Goal: Communication & Community: Answer question/provide support

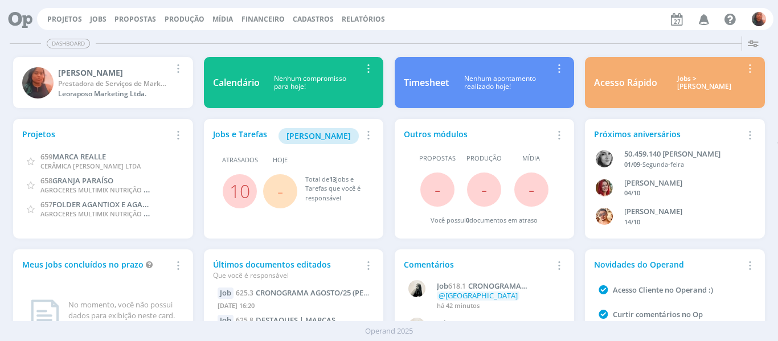
click at [707, 21] on icon "button" at bounding box center [704, 18] width 20 height 19
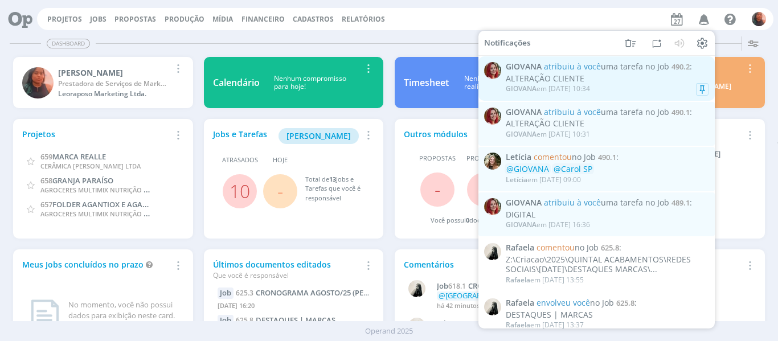
click at [620, 85] on div "[PERSON_NAME] em [DATE] 10:34" at bounding box center [607, 88] width 203 height 11
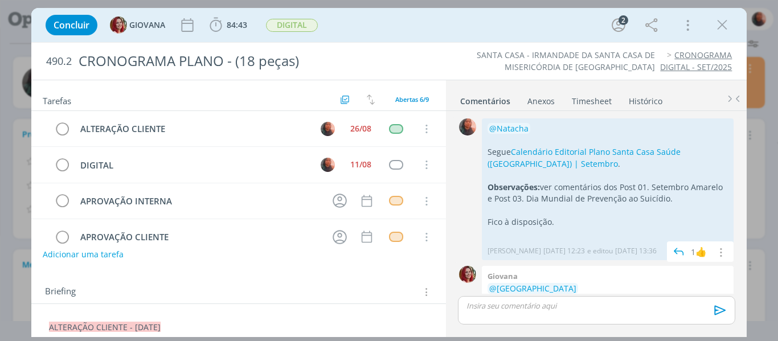
scroll to position [24, 0]
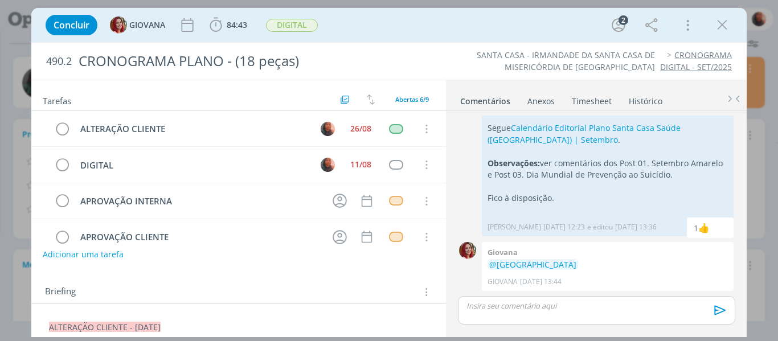
click at [539, 317] on div "dialog" at bounding box center [596, 310] width 277 height 28
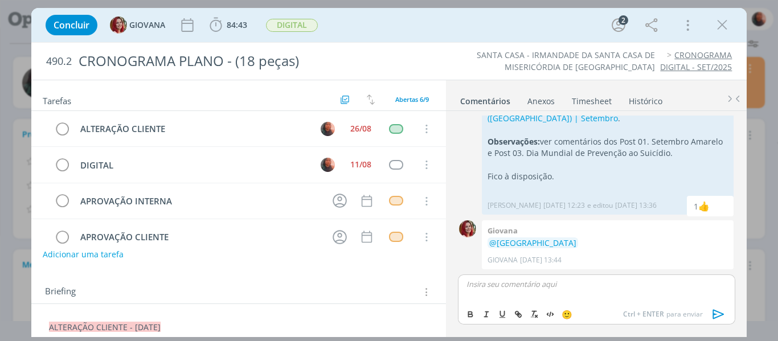
click at [515, 284] on p "dialog" at bounding box center [596, 284] width 259 height 10
drag, startPoint x: 521, startPoint y: 286, endPoint x: 498, endPoint y: 290, distance: 23.1
click at [498, 290] on div "Adicionei mais duas ideias de conteúdo para o" at bounding box center [596, 288] width 277 height 28
click at [626, 288] on p "Adicionei duas ideias de conteúdo para o" at bounding box center [596, 284] width 259 height 10
click at [620, 286] on p "Adicionei duas ideias de conteúdo para substituir Post 07 | [DATE]" at bounding box center [596, 283] width 259 height 10
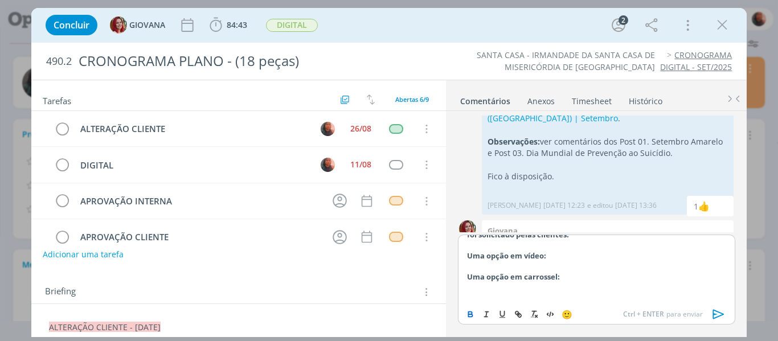
scroll to position [31, 0]
click at [544, 256] on strong "Uma opção em vídeo:" at bounding box center [506, 251] width 79 height 10
click at [549, 256] on p "Uma opção em vídeo:" at bounding box center [596, 251] width 259 height 10
click at [544, 253] on strong "Uma opção em vídeo:" at bounding box center [506, 251] width 79 height 10
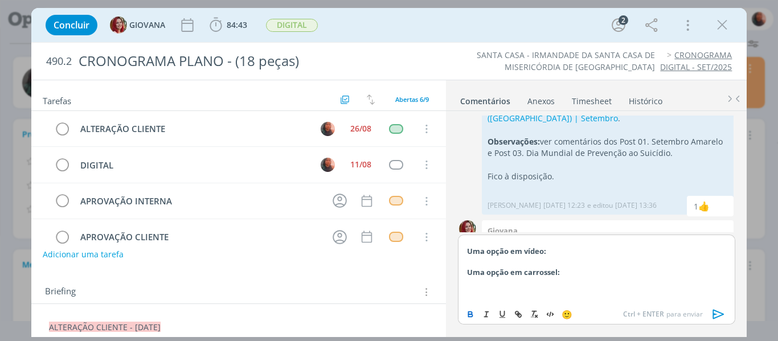
click at [551, 250] on p "Uma opção em vídeo:" at bounding box center [596, 251] width 259 height 10
click at [549, 294] on p "dialog" at bounding box center [596, 293] width 259 height 10
click at [569, 253] on p "Uma opção em vídeo:" at bounding box center [596, 251] width 259 height 10
click at [572, 267] on p "dialog" at bounding box center [596, 262] width 259 height 10
click at [573, 277] on p "Uma opção em carrossel:" at bounding box center [596, 272] width 259 height 10
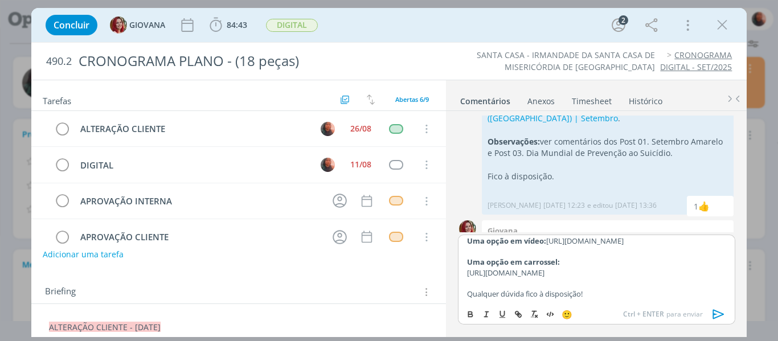
scroll to position [77, 0]
click at [596, 291] on p "Qualquer dúvida fico à disposição!" at bounding box center [596, 294] width 259 height 10
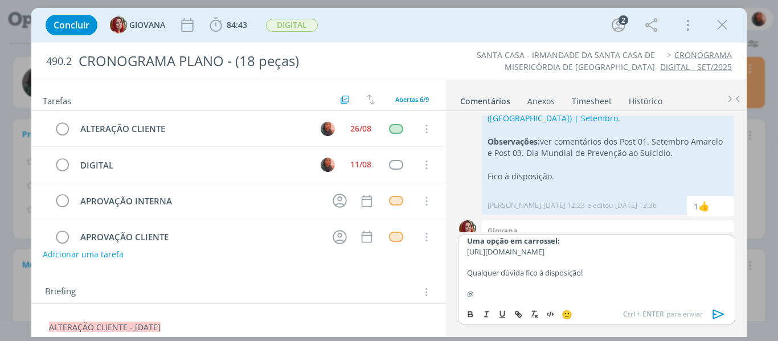
scroll to position [94, 0]
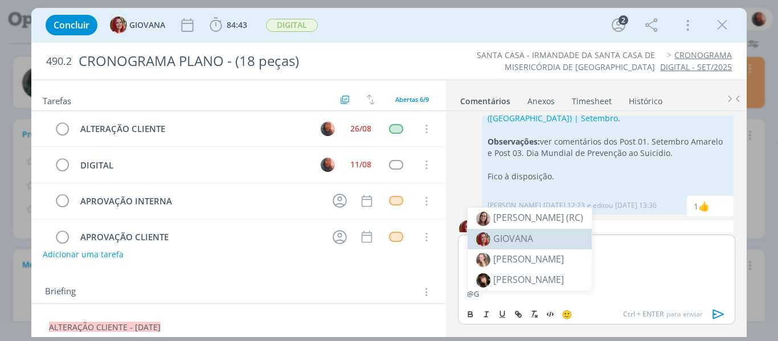
click at [539, 236] on li "GIOVANA" at bounding box center [530, 239] width 124 height 20
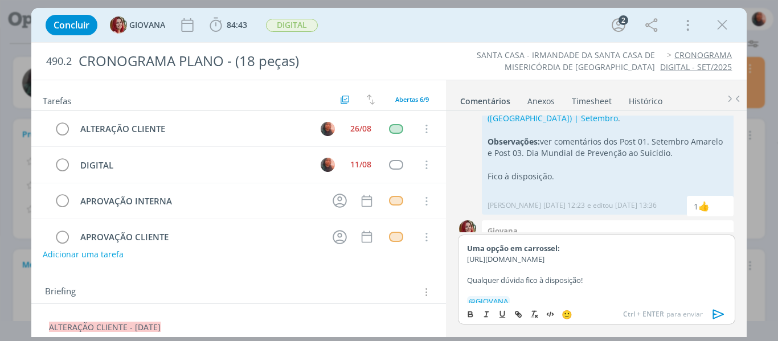
scroll to position [0, 0]
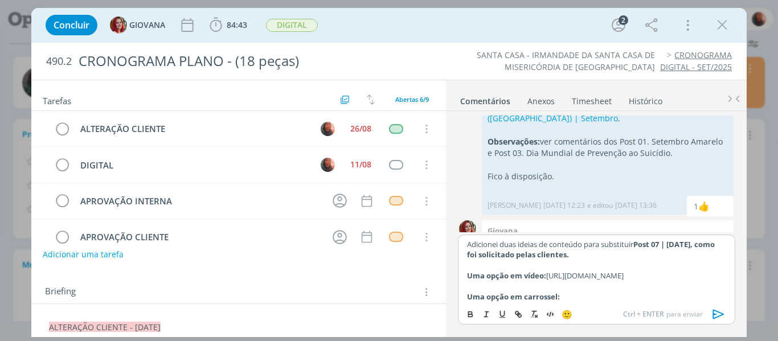
click at [716, 317] on icon "dialog" at bounding box center [717, 315] width 11 height 10
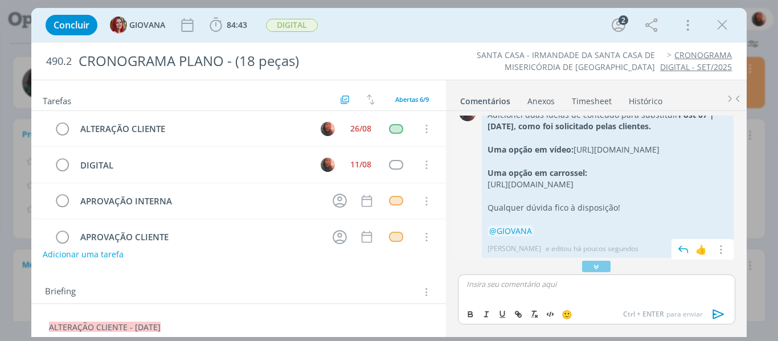
scroll to position [252, 0]
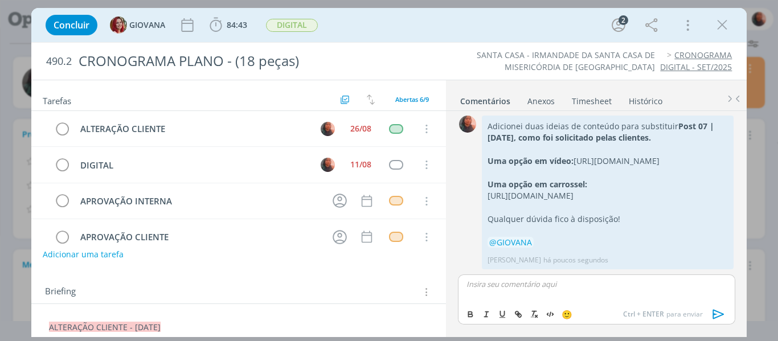
click at [539, 285] on p "dialog" at bounding box center [596, 284] width 259 height 10
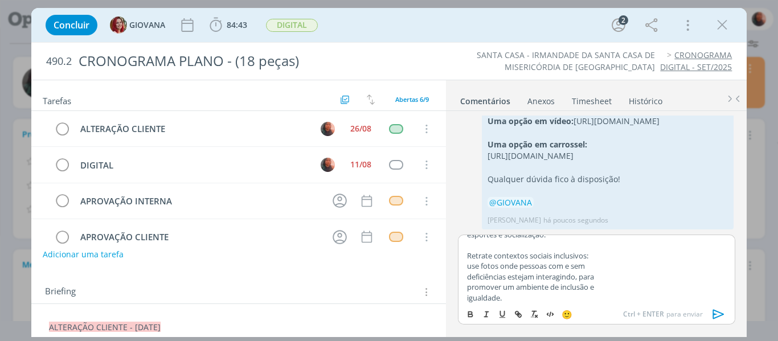
scroll to position [0, 0]
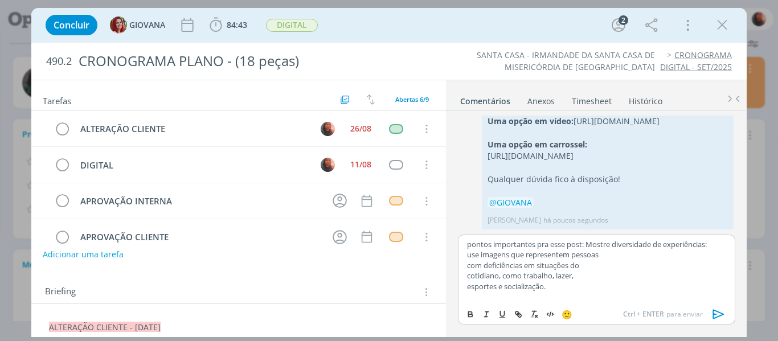
click at [591, 245] on p "pontos importantes pra esse post: Mostre diversidade de experiências:" at bounding box center [596, 244] width 259 height 10
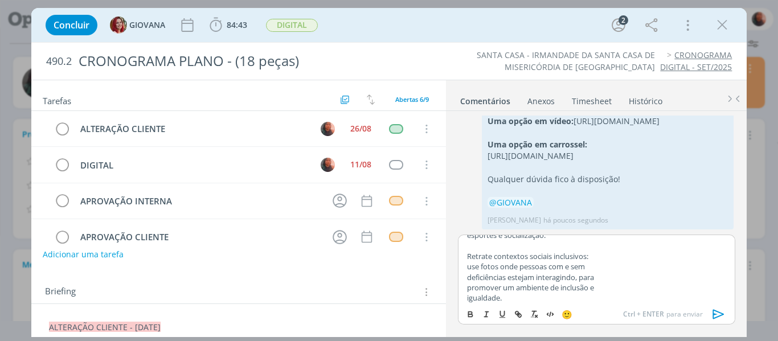
scroll to position [77, 0]
click at [721, 317] on icon "dialog" at bounding box center [718, 314] width 17 height 17
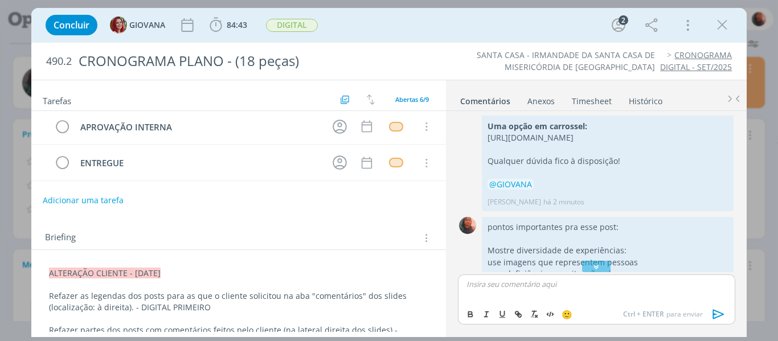
scroll to position [114, 0]
